Goal: Task Accomplishment & Management: Manage account settings

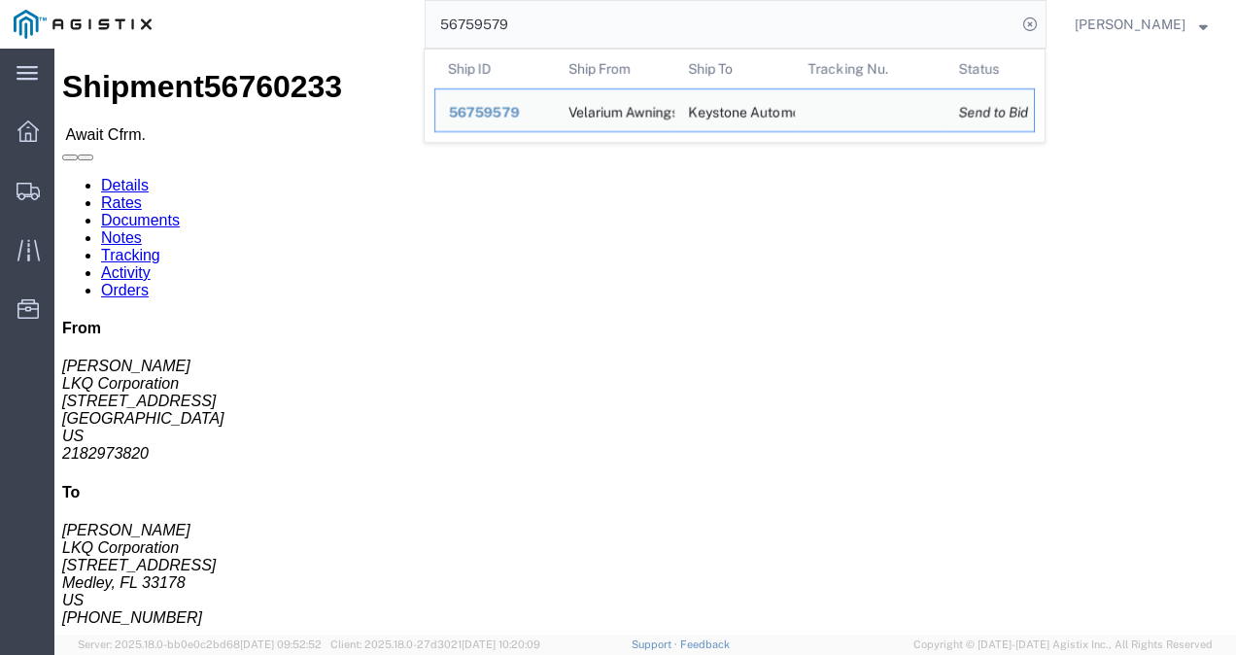
click at [663, 49] on form "56759579 Ship ID Ship From Ship To Tracking Nu. Status Ship ID 56759579 Ship Fr…" at bounding box center [736, 24] width 622 height 49
click at [662, 51] on th "Ship From" at bounding box center [615, 69] width 120 height 39
click at [661, 49] on typeahead-container "Ship ID Ship From Ship To Tracking Nu. Status Ship ID 56759579 Ship From Velari…" at bounding box center [735, 96] width 622 height 94
click at [661, 41] on input "56759579" at bounding box center [721, 24] width 591 height 47
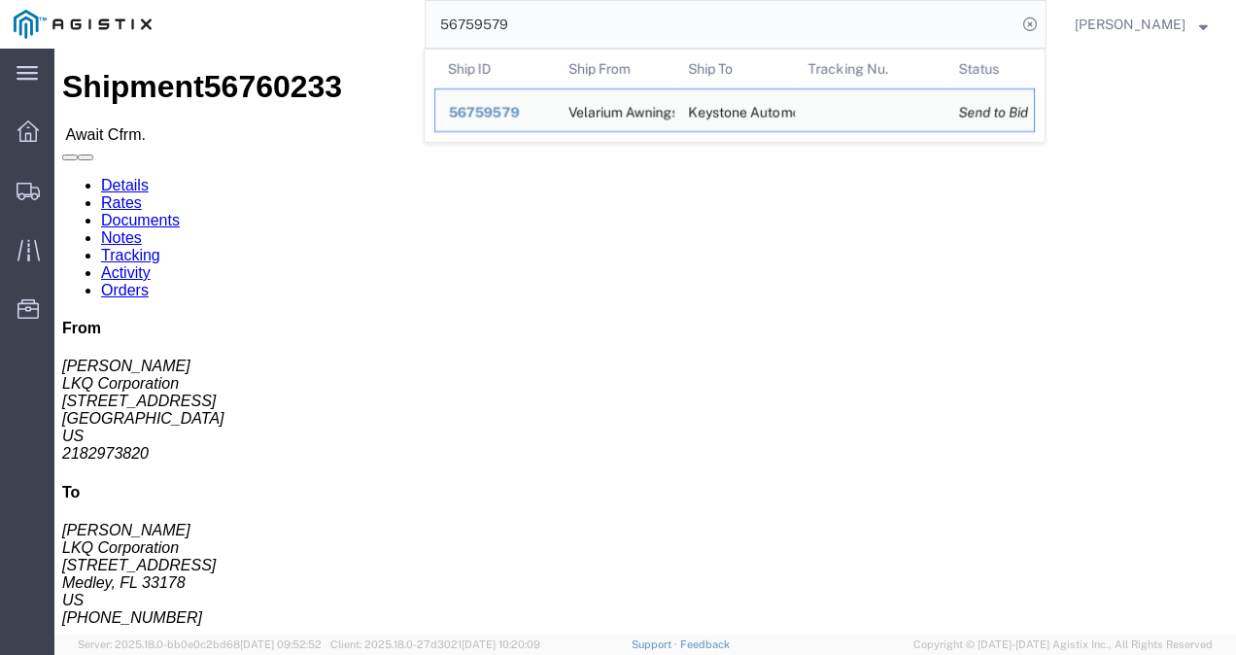
paste input "593545"
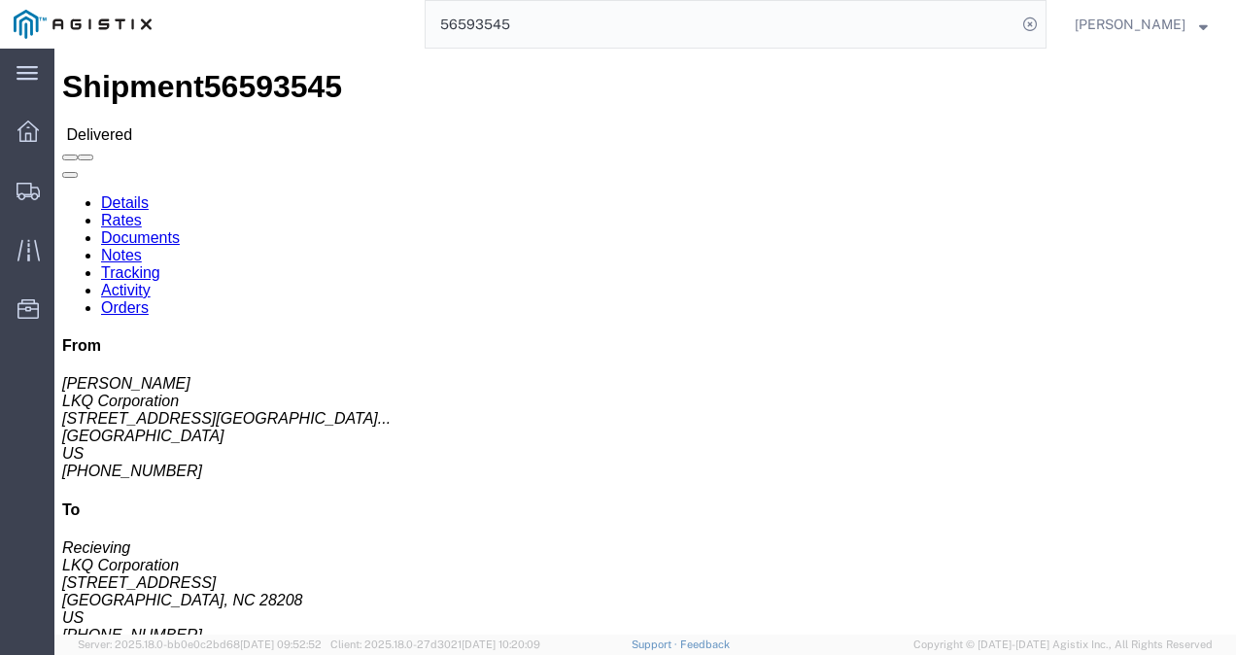
click div "Leg 1 - Truckload Vehicle 1: Standard Dry Van (53 Feet) Number of trucks: 1"
click at [651, 16] on input "56593545" at bounding box center [721, 24] width 591 height 47
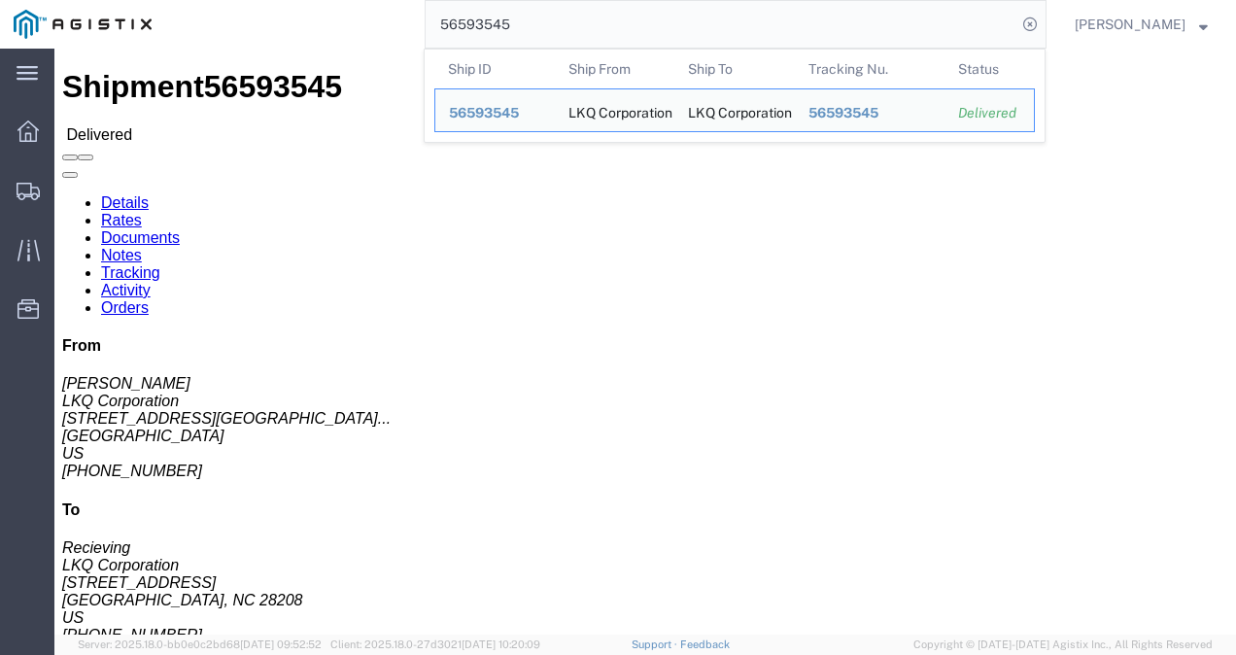
click at [651, 16] on input "56593545" at bounding box center [721, 24] width 591 height 47
click at [645, 20] on input "56593545" at bounding box center [721, 24] width 591 height 47
paste input "7672"
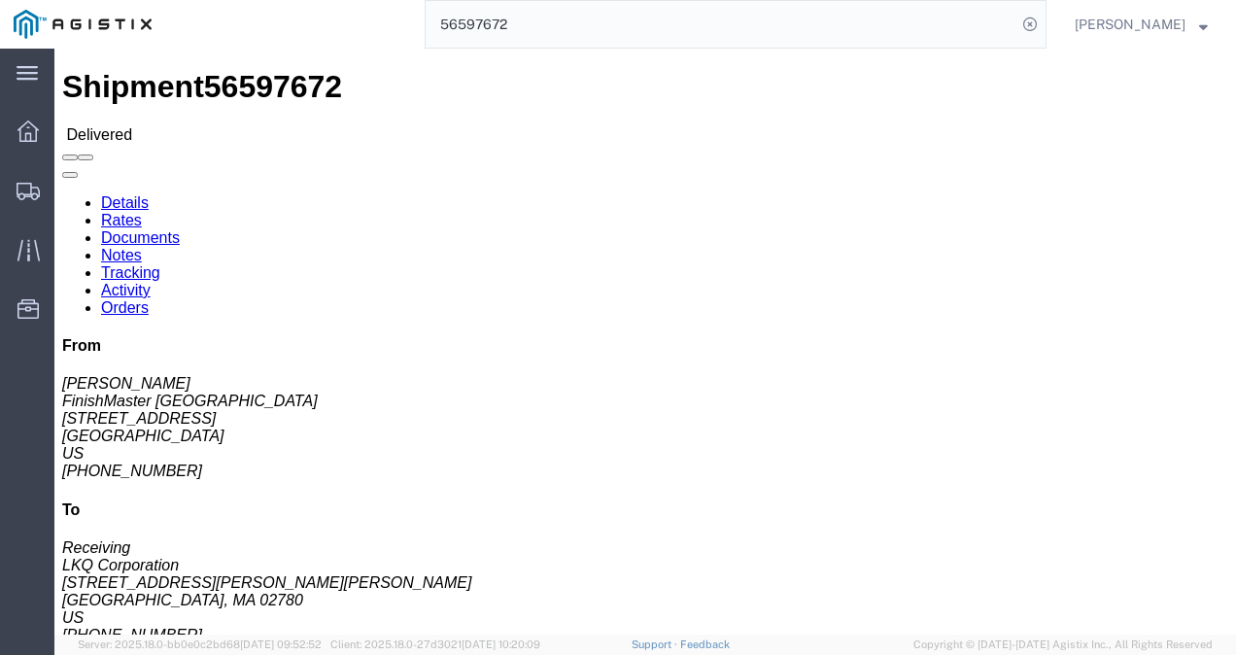
click at [758, 17] on input "56597672" at bounding box center [721, 24] width 591 height 47
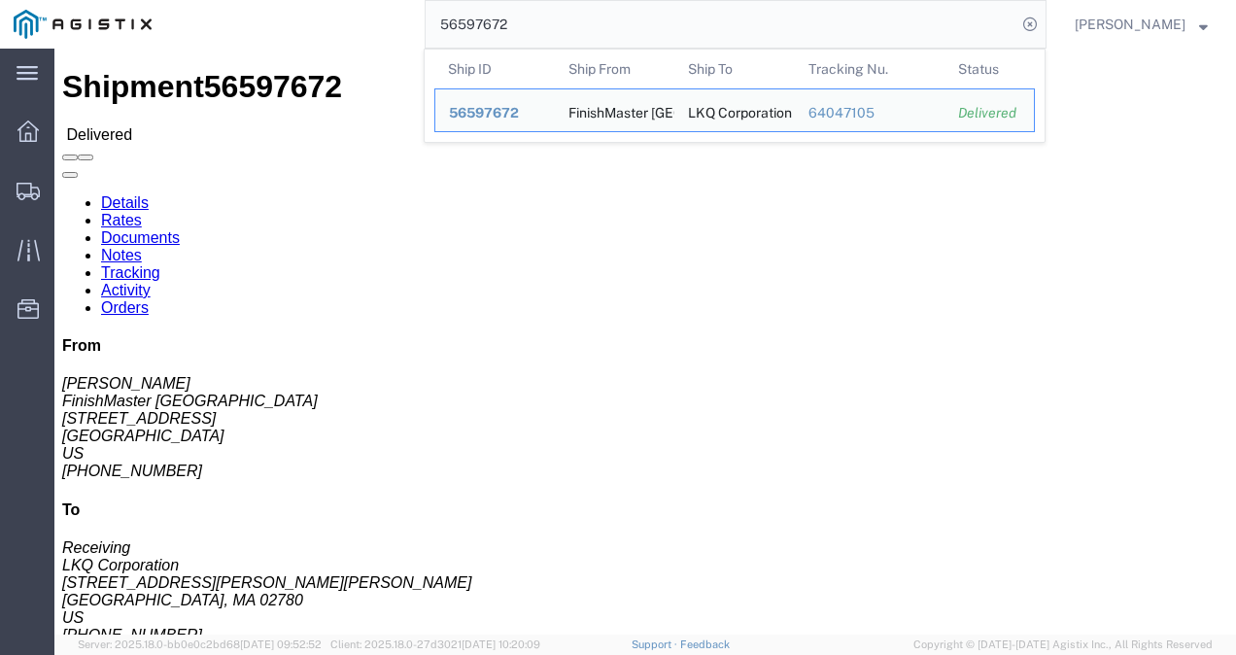
click at [758, 17] on input "56597672" at bounding box center [721, 24] width 591 height 47
click at [753, 17] on input "56597672" at bounding box center [721, 24] width 591 height 47
paste input "41761"
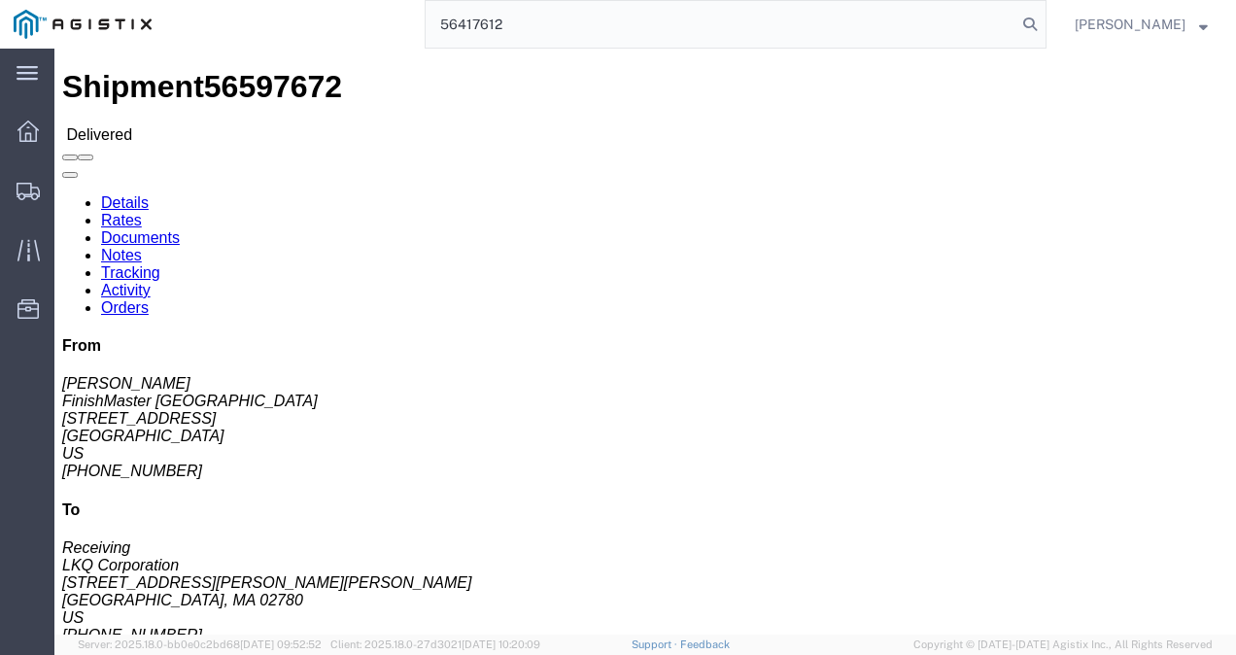
type input "56417612"
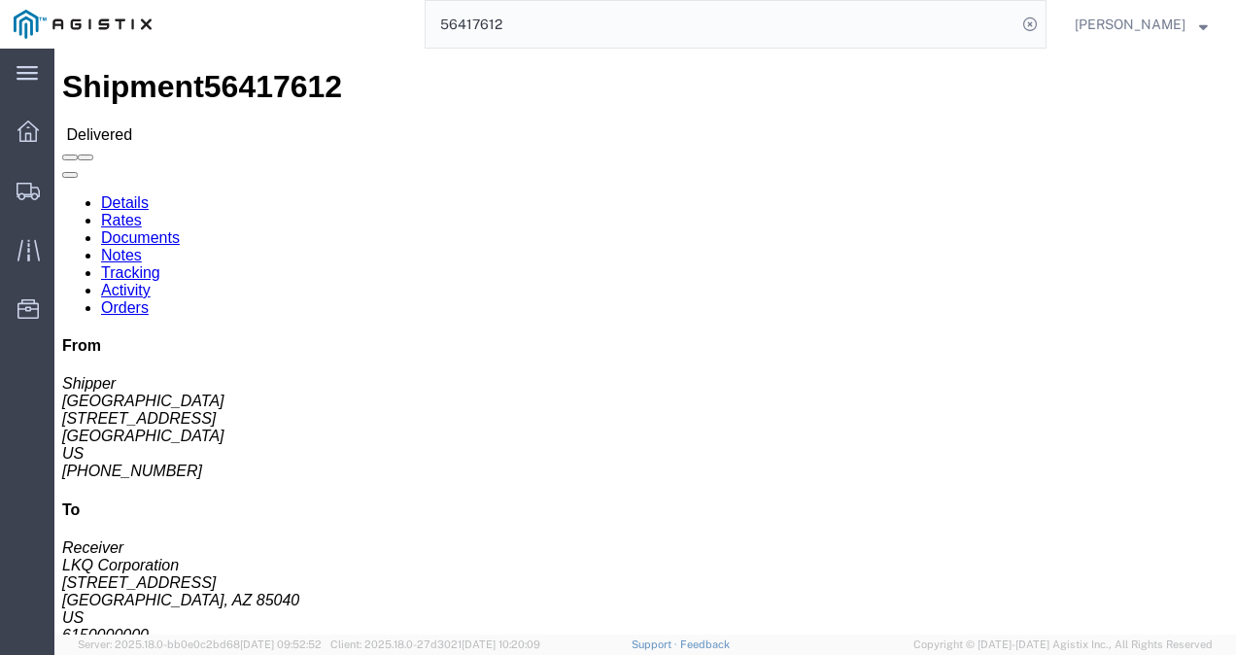
click div "Ship From [GEOGRAPHIC_DATA] (Shipper) 3063 [STREET_ADDRESS] [PHONE_NUMBER] Ship…"
drag, startPoint x: 456, startPoint y: 363, endPoint x: 476, endPoint y: 392, distance: 35.6
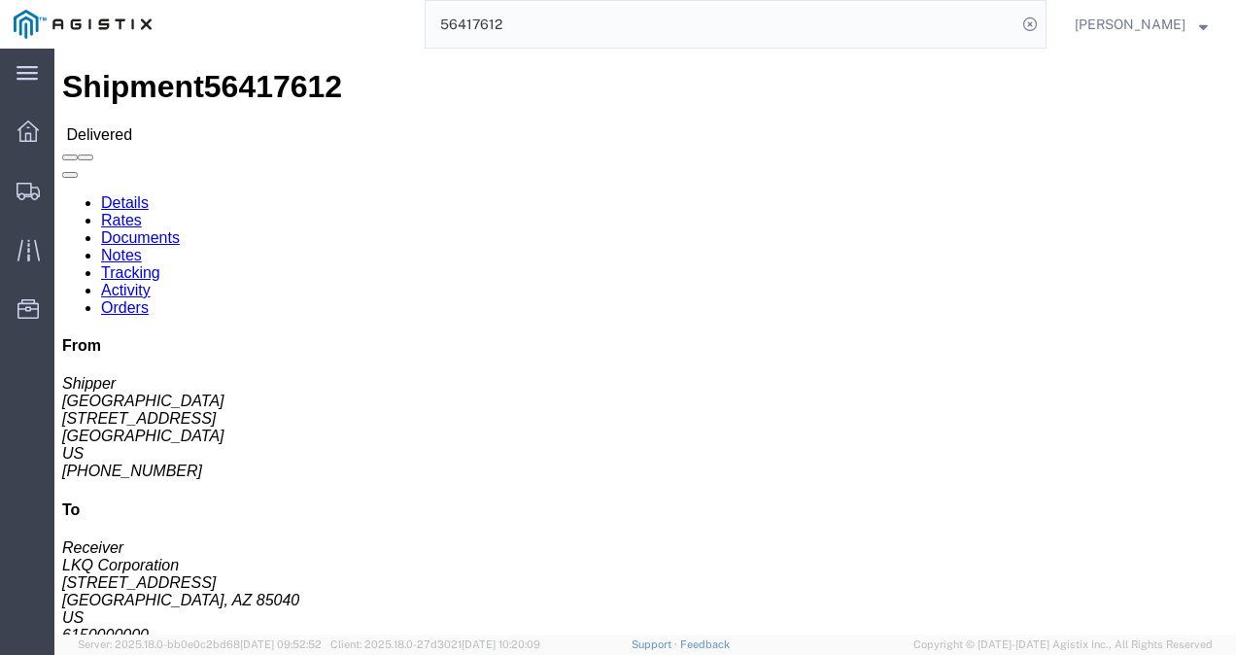
click div "Shipment Detail Ship From [GEOGRAPHIC_DATA] (Shipper) 3063 [STREET_ADDRESS] [PH…"
click at [67, 182] on span "Shipments" at bounding box center [60, 190] width 14 height 39
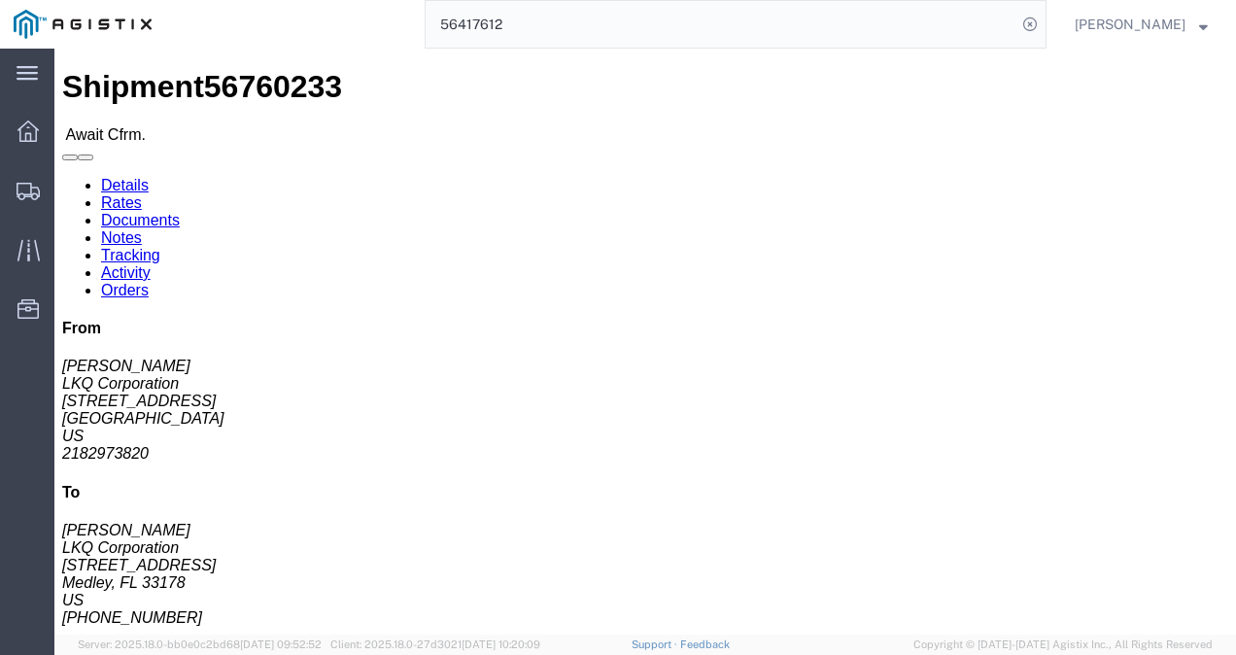
click h4 "Routing & Vehicle Information"
click link "Rates"
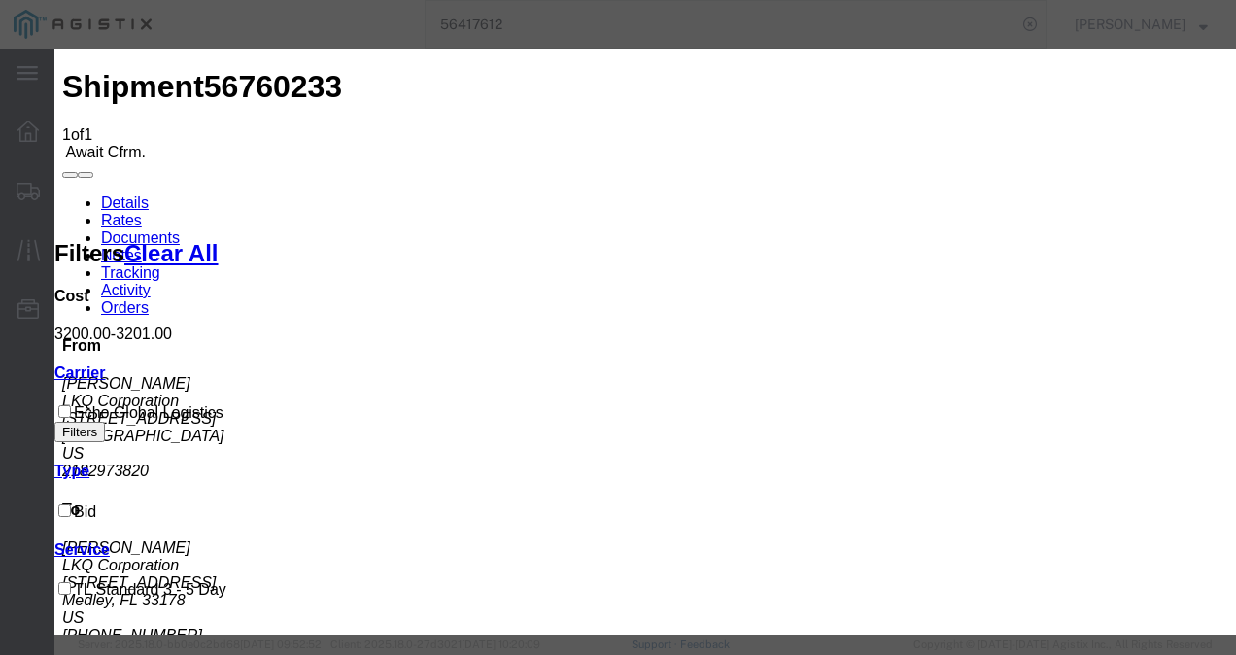
type input "1298739127398798"
type input "987321987213987"
type input "98721983721998"
drag, startPoint x: 923, startPoint y: 361, endPoint x: 1073, endPoint y: 562, distance: 249.9
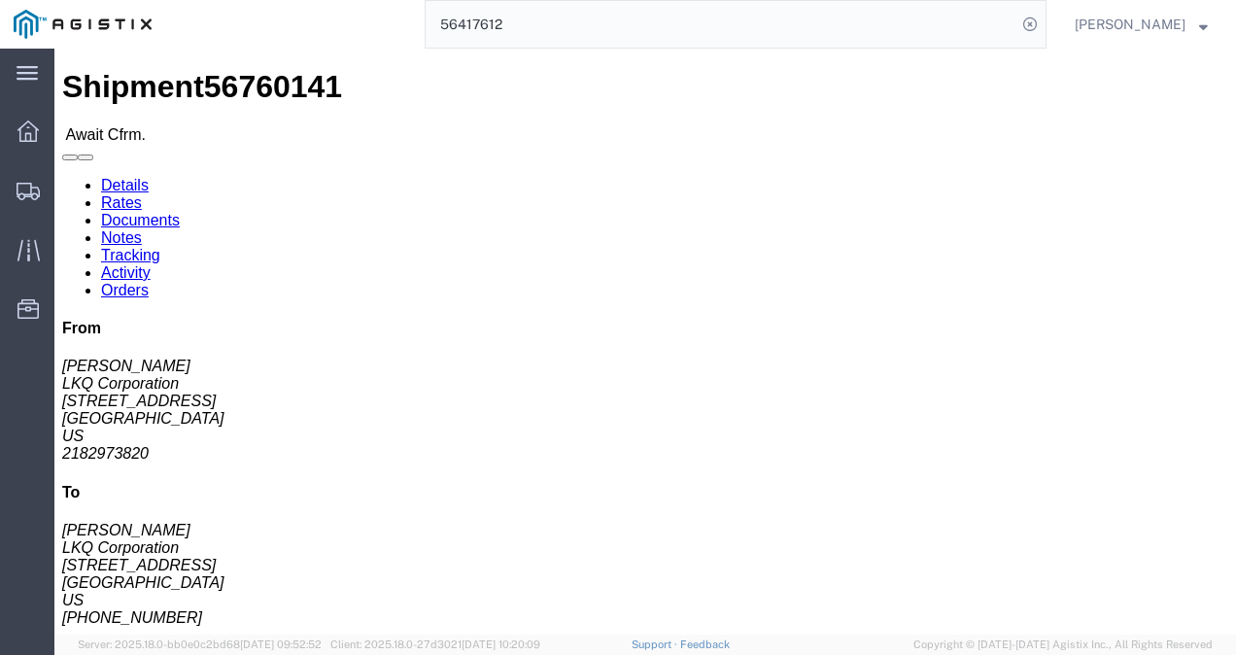
click div "Leg 1 - Truckload Vehicle 1: Standard Dry Van (53 Feet) Number of trucks: 1"
click link "Rates"
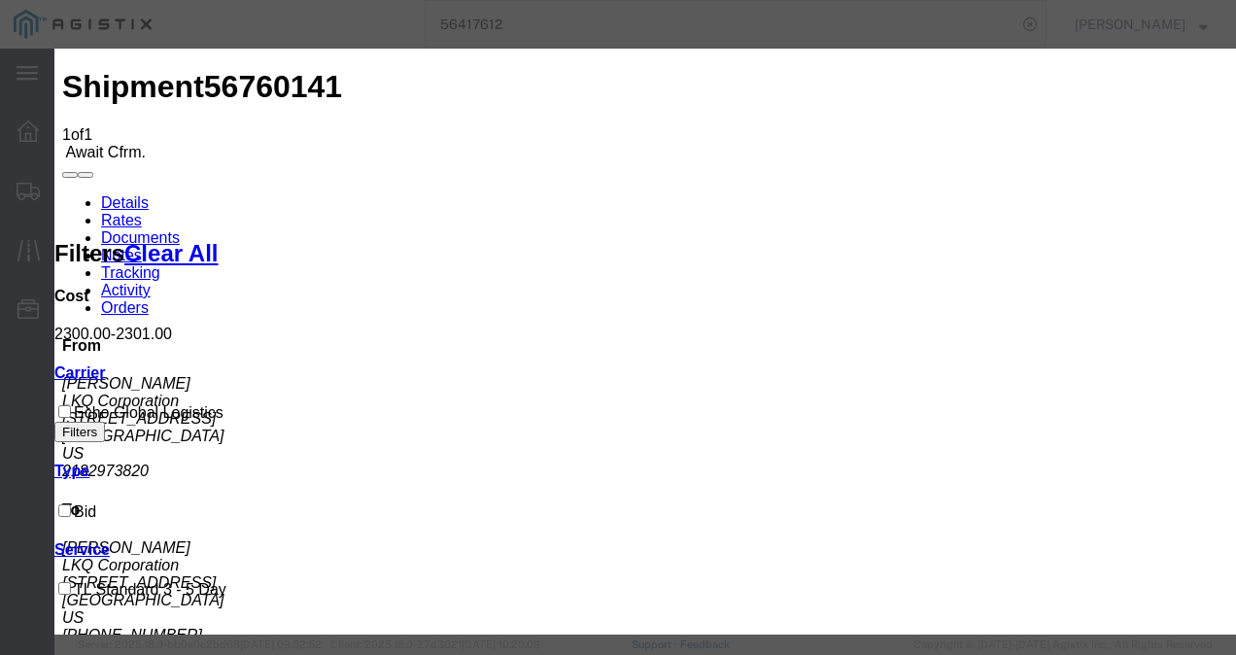
type input "21987398213987987"
type input "987219873219837"
type input "9872198731987"
drag, startPoint x: 1014, startPoint y: 315, endPoint x: 1057, endPoint y: 416, distance: 109.7
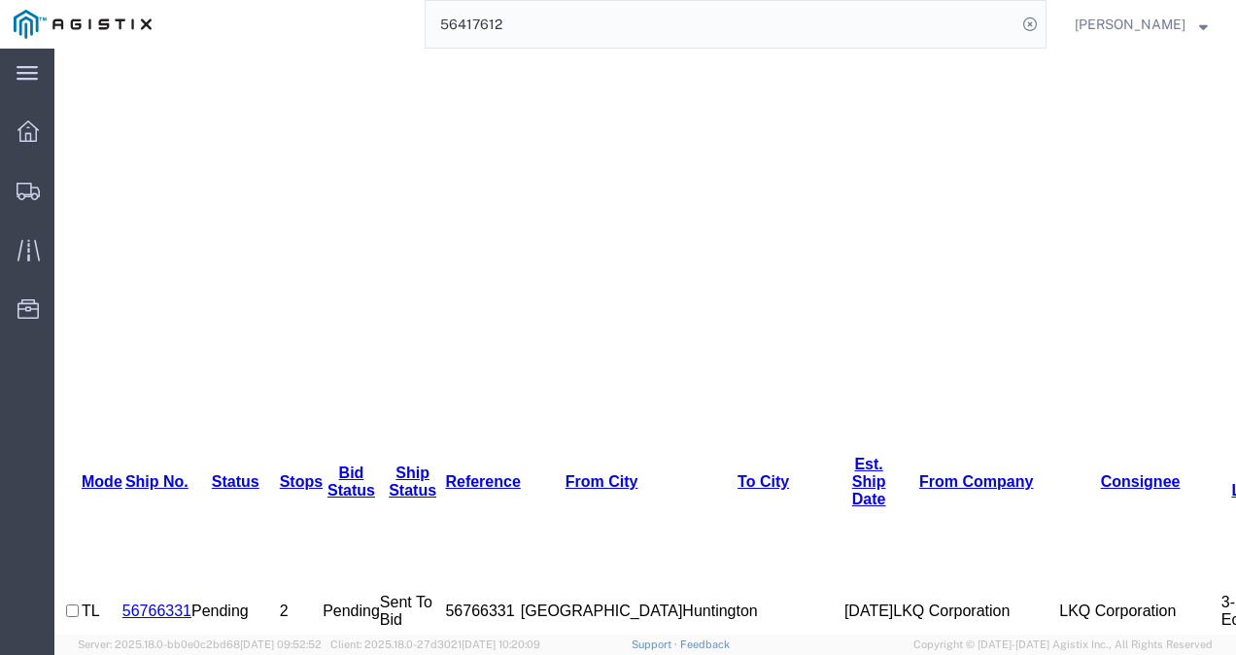
scroll to position [616, 0]
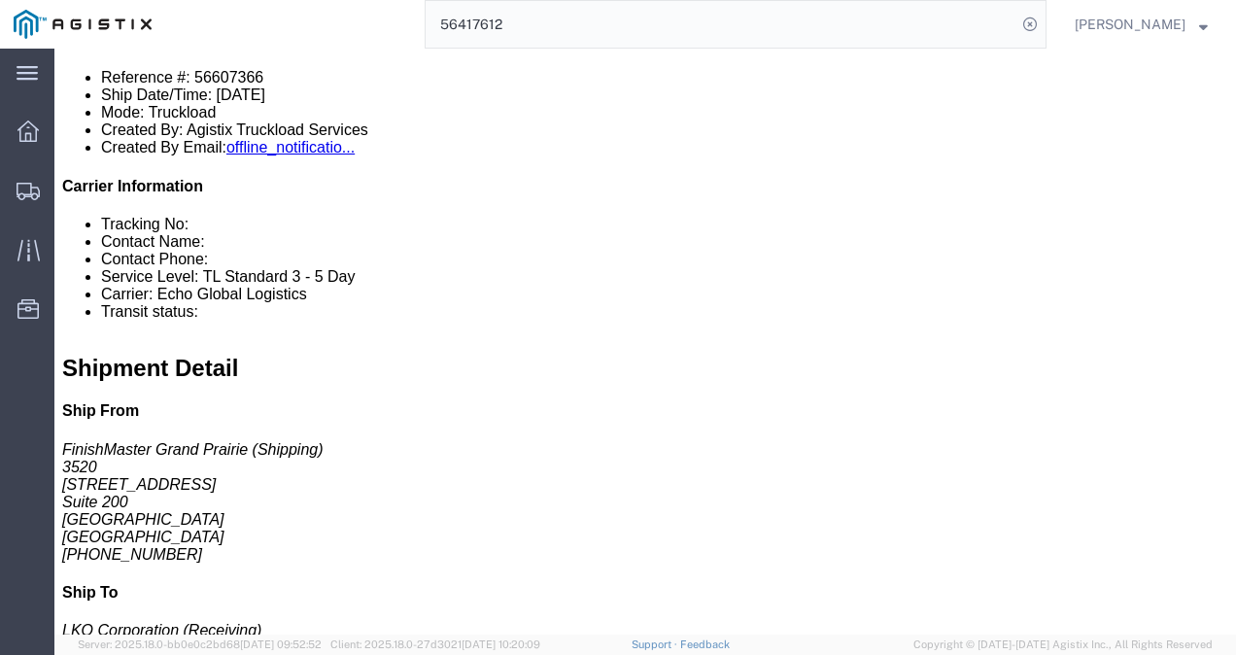
drag, startPoint x: 564, startPoint y: 341, endPoint x: 350, endPoint y: 220, distance: 246.7
click div "Billing Cost Center: 3520 Freight Out Cost Center Number: 3520-6300-66000-0000 …"
click link "Rates"
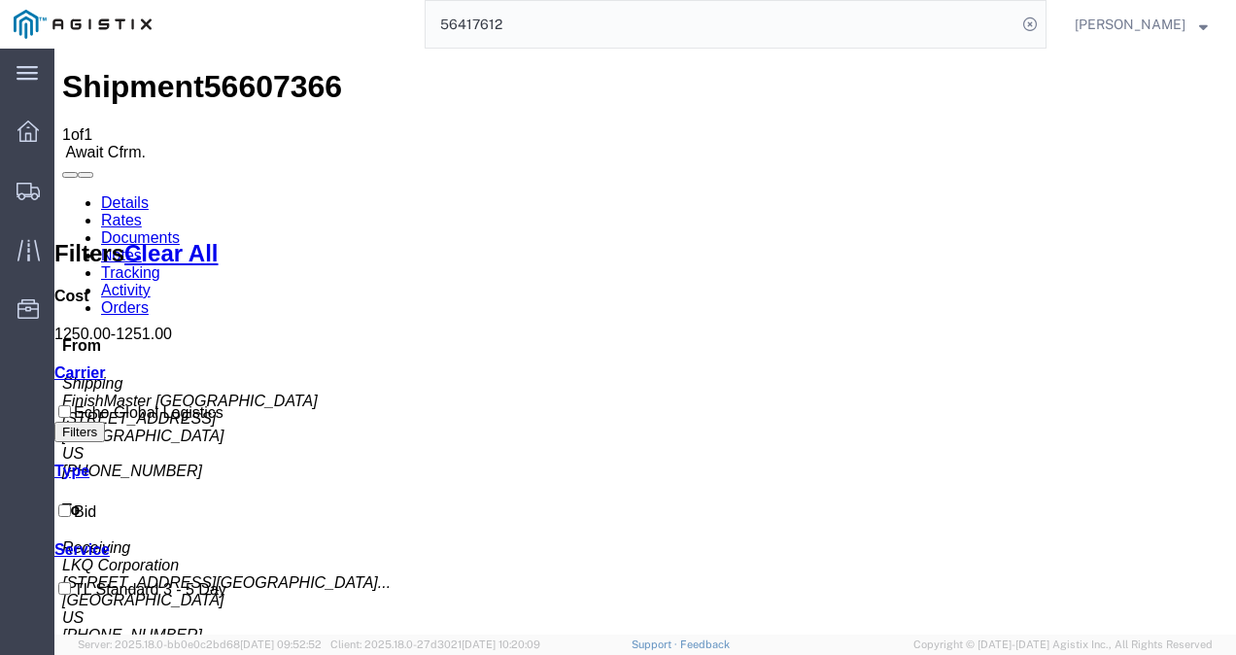
click at [210, 72] on span "56607366" at bounding box center [273, 86] width 138 height 35
click at [212, 77] on span "56607366" at bounding box center [273, 86] width 138 height 35
click at [212, 76] on span "56607366" at bounding box center [273, 86] width 138 height 35
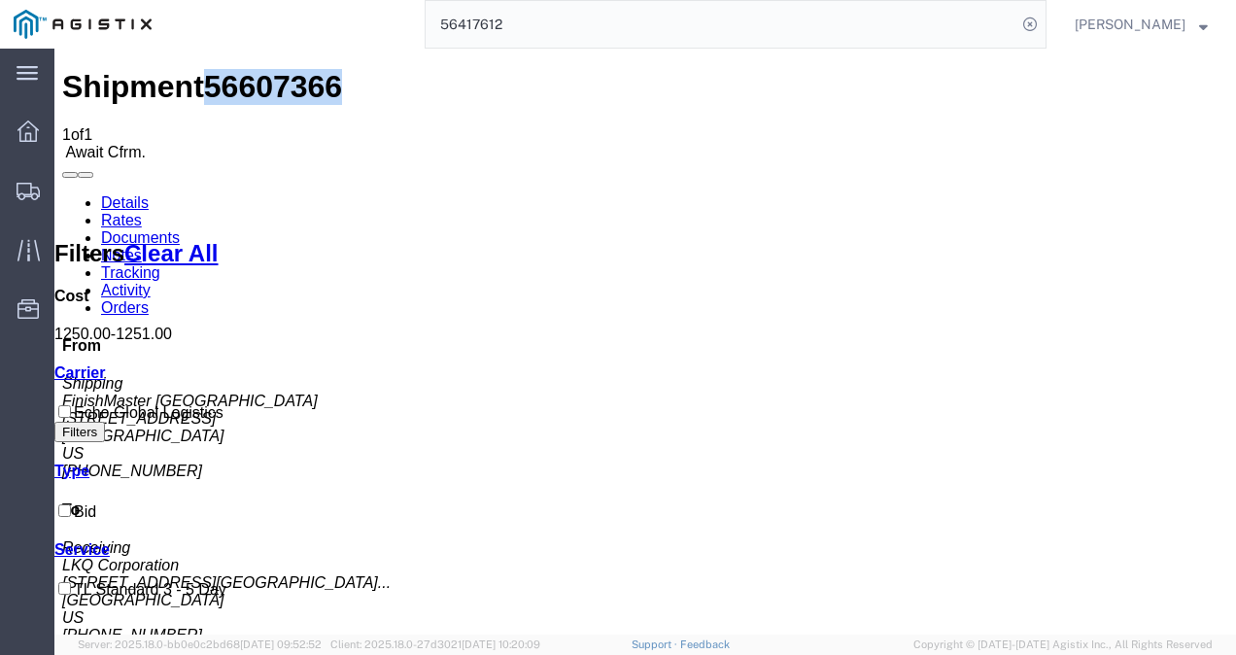
copy span "56607366"
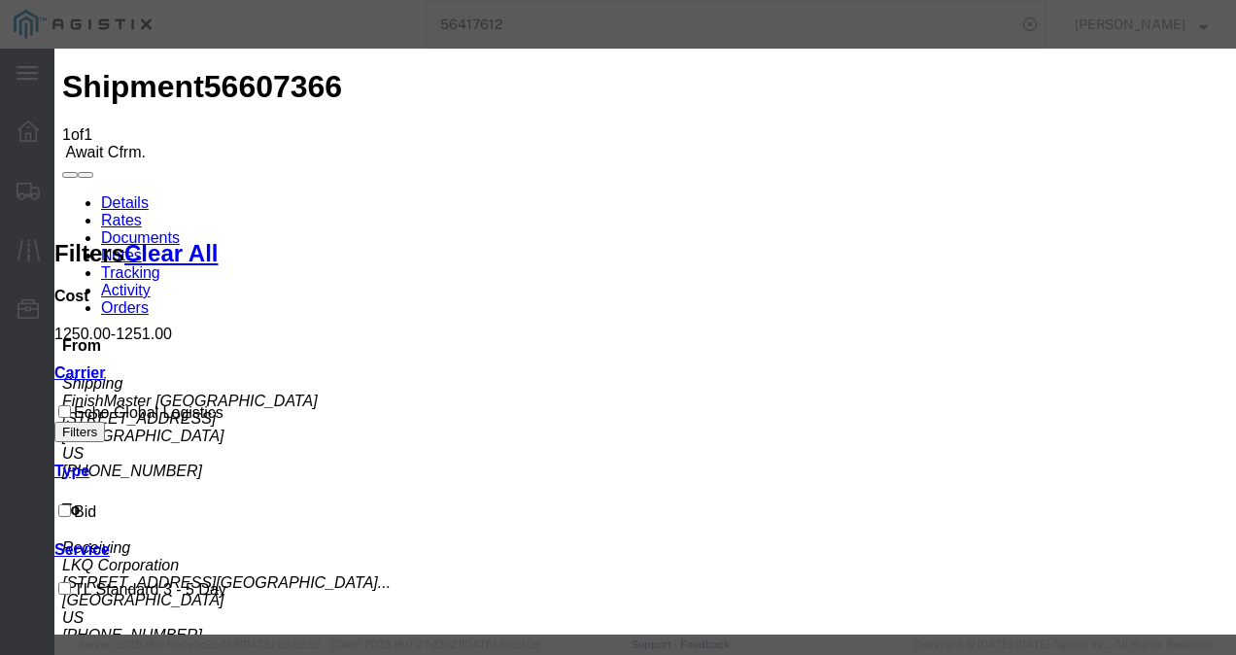
type input "24397129379821"
type input "98721937921379"
type input "987219837219873"
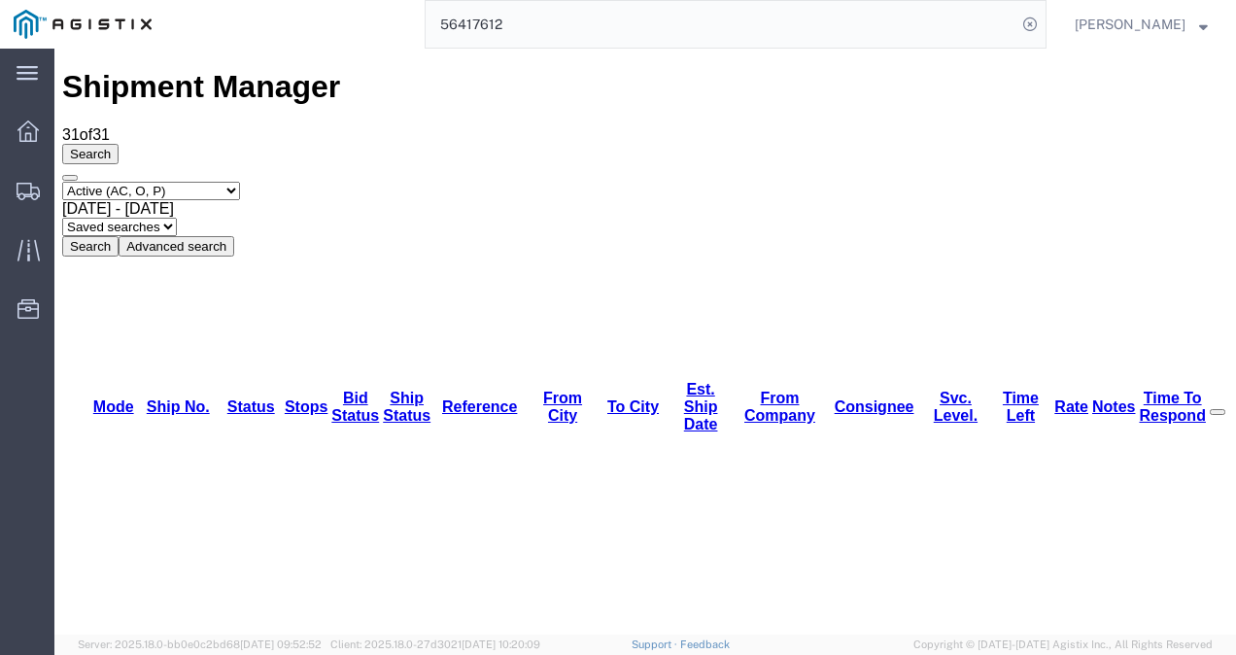
click at [912, 30] on input "56417612" at bounding box center [721, 24] width 591 height 47
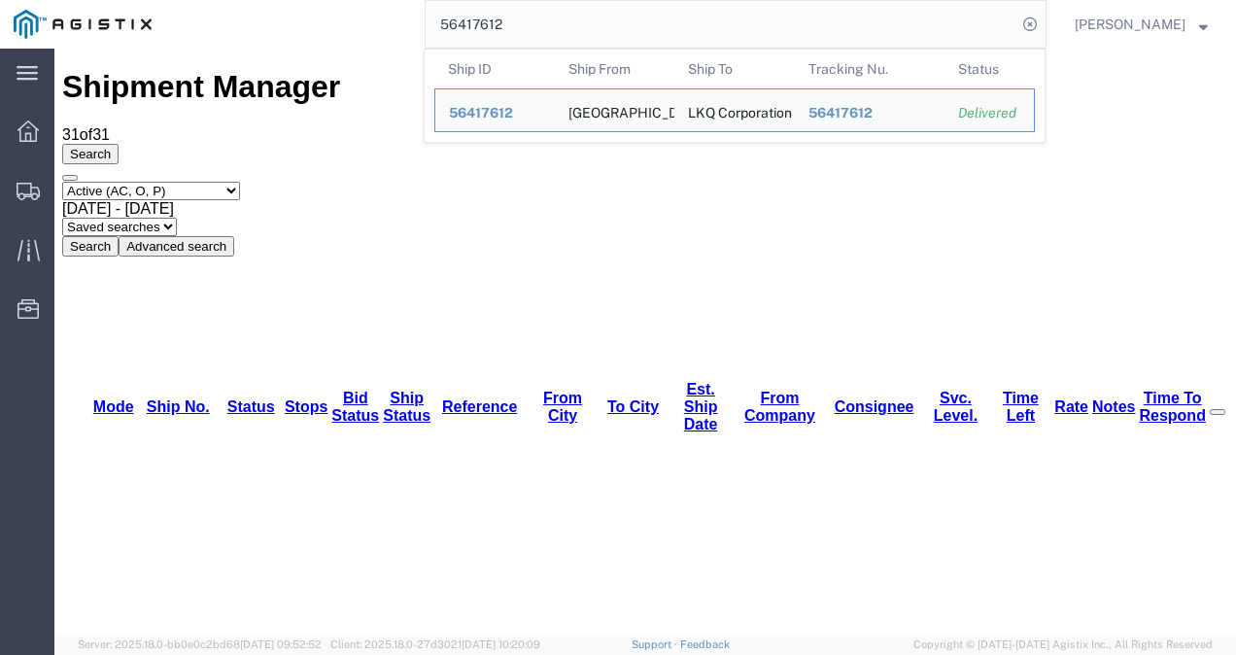
click at [912, 30] on input "56417612" at bounding box center [721, 24] width 591 height 47
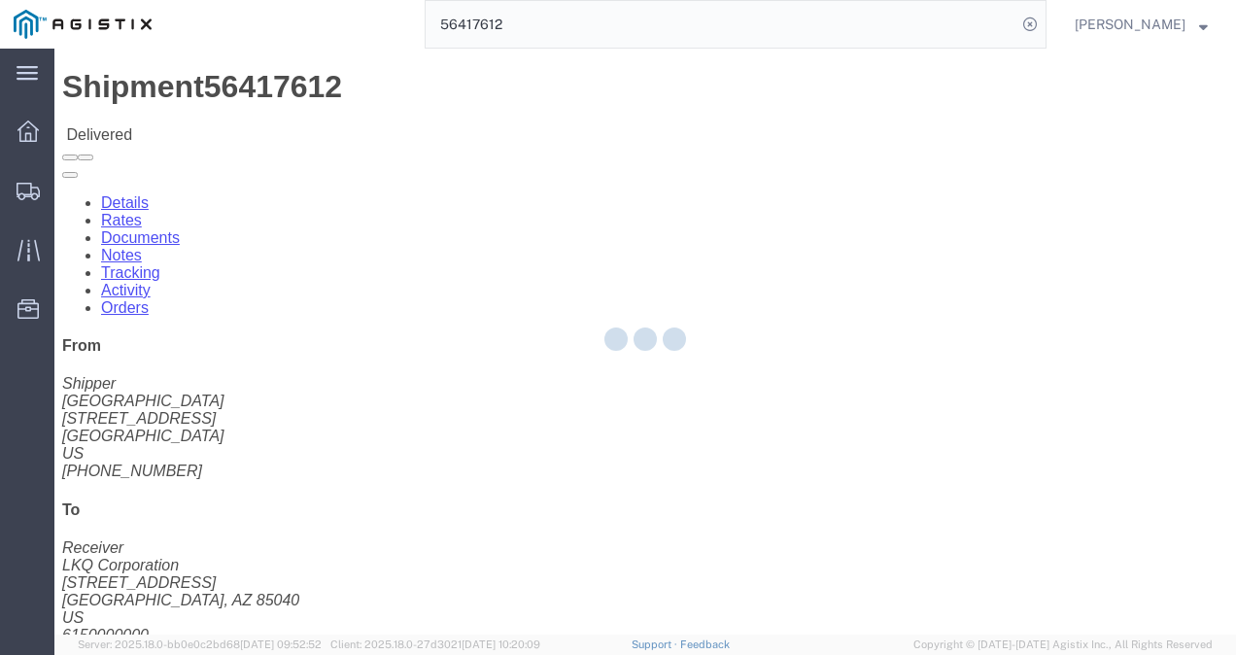
click at [634, 371] on div at bounding box center [644, 342] width 1181 height 586
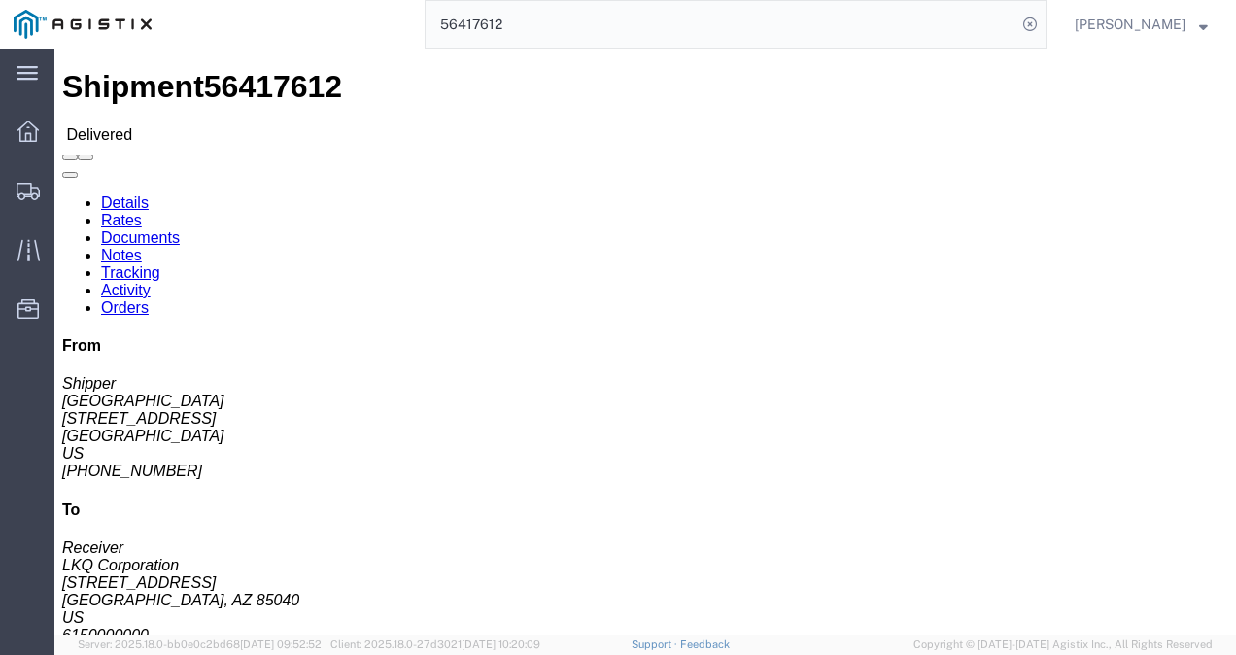
click link "Tracking"
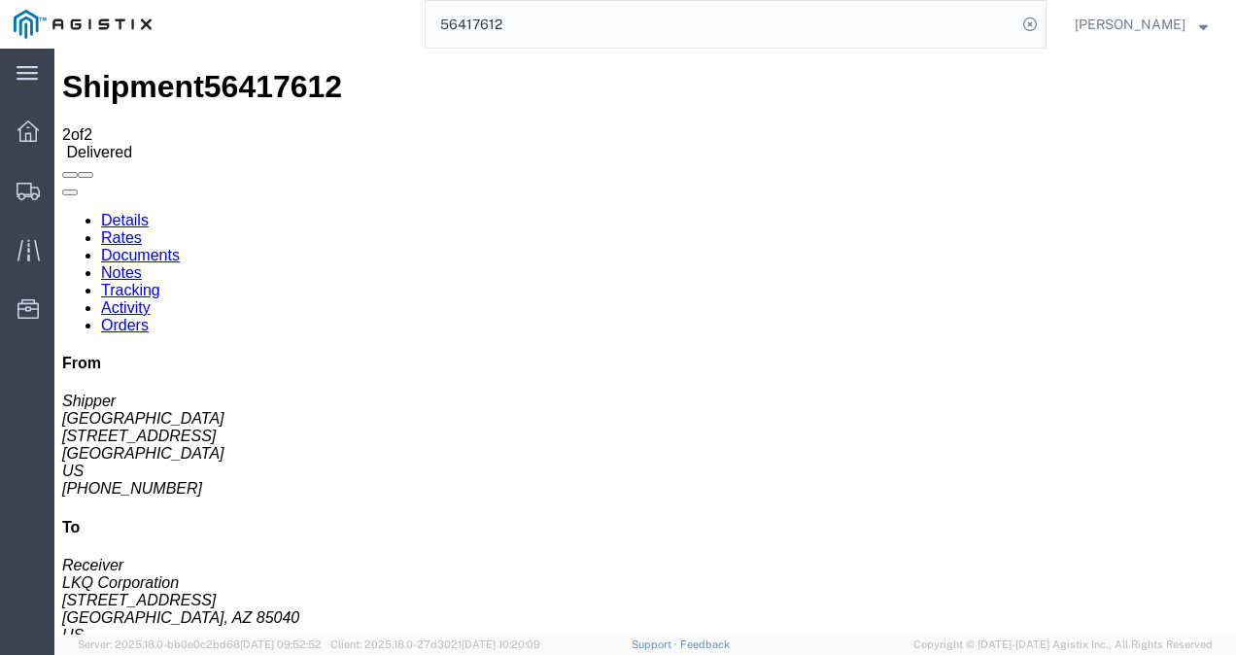
click at [67, 187] on span "Shipments" at bounding box center [60, 190] width 14 height 39
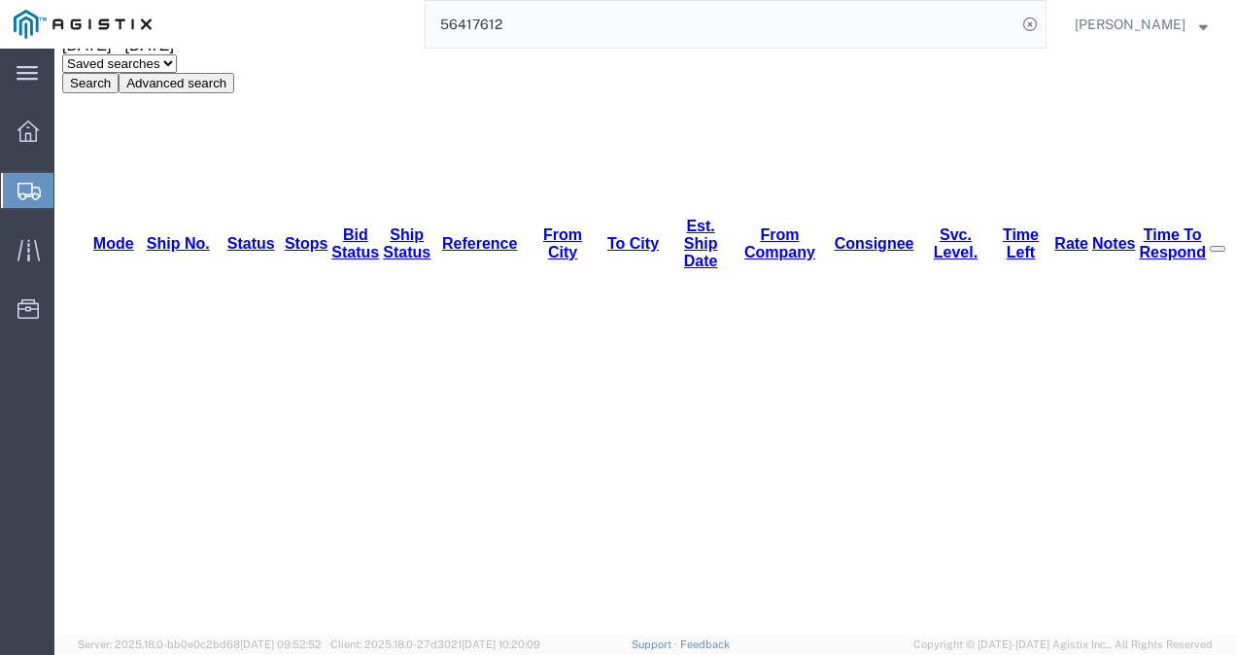
scroll to position [194, 0]
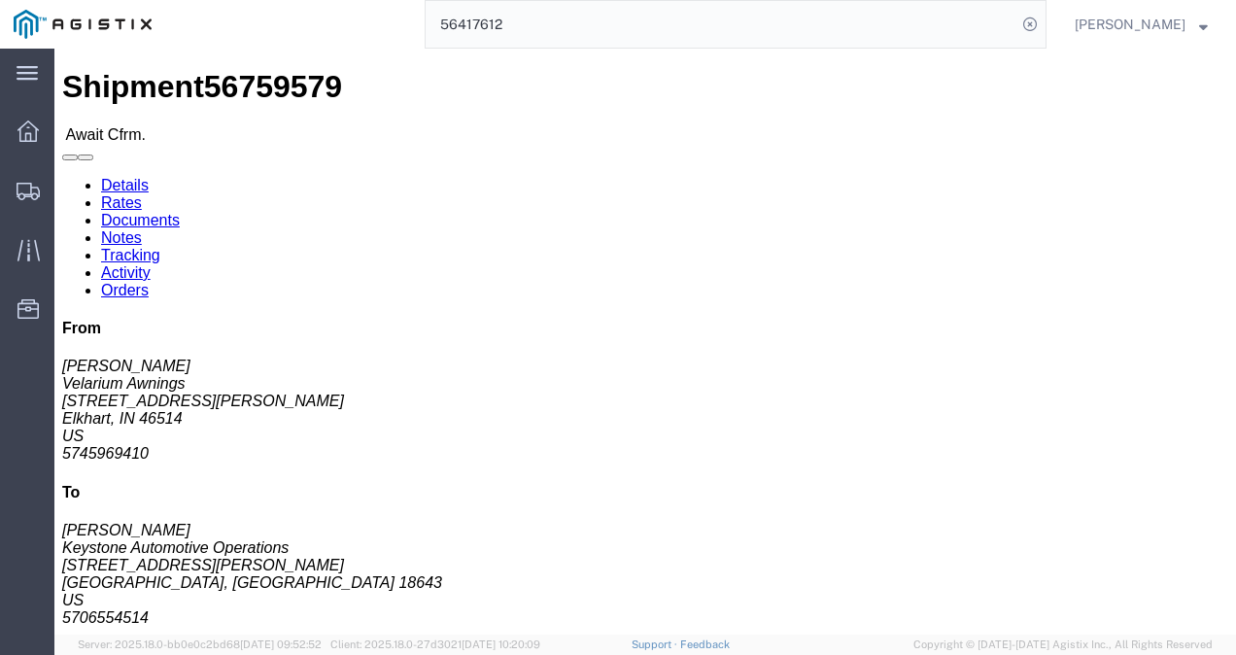
drag, startPoint x: 565, startPoint y: 401, endPoint x: 317, endPoint y: 229, distance: 302.4
click div "Leg 1 - Truckload Vehicle 1: Standard Dry Van (53 Feet) Number of trucks: 1"
click link "Rates"
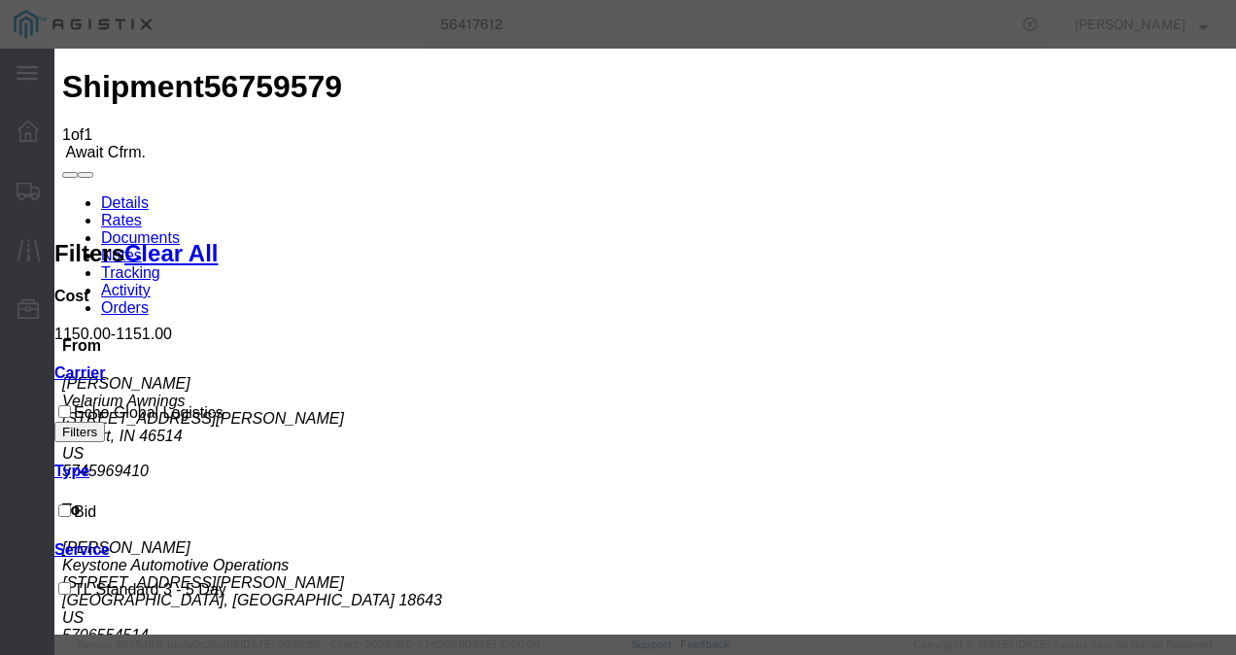
type input "1209839218309"
type input "09821038210"
type input "098210938210998"
